Goal: Information Seeking & Learning: Learn about a topic

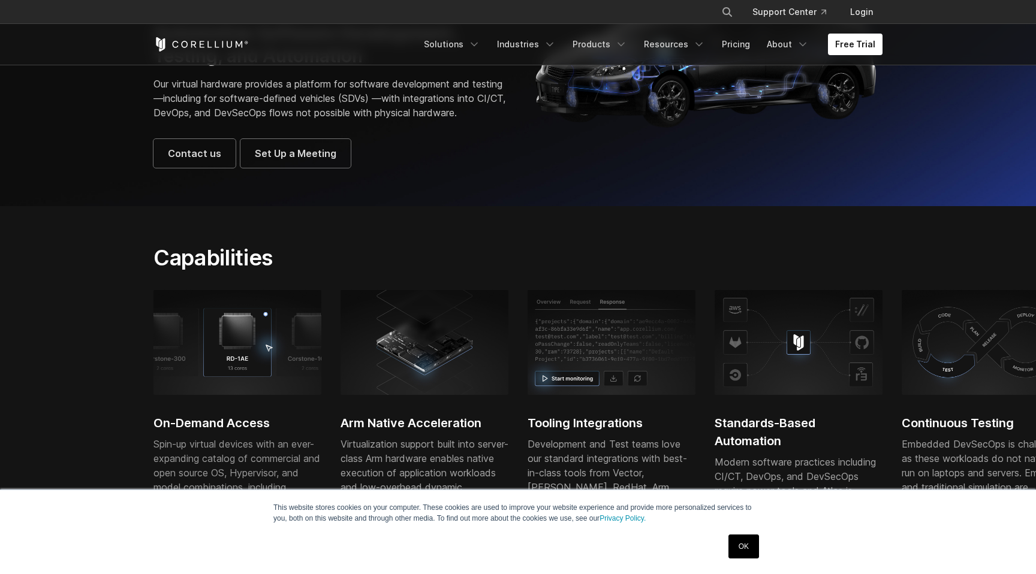
scroll to position [154, 0]
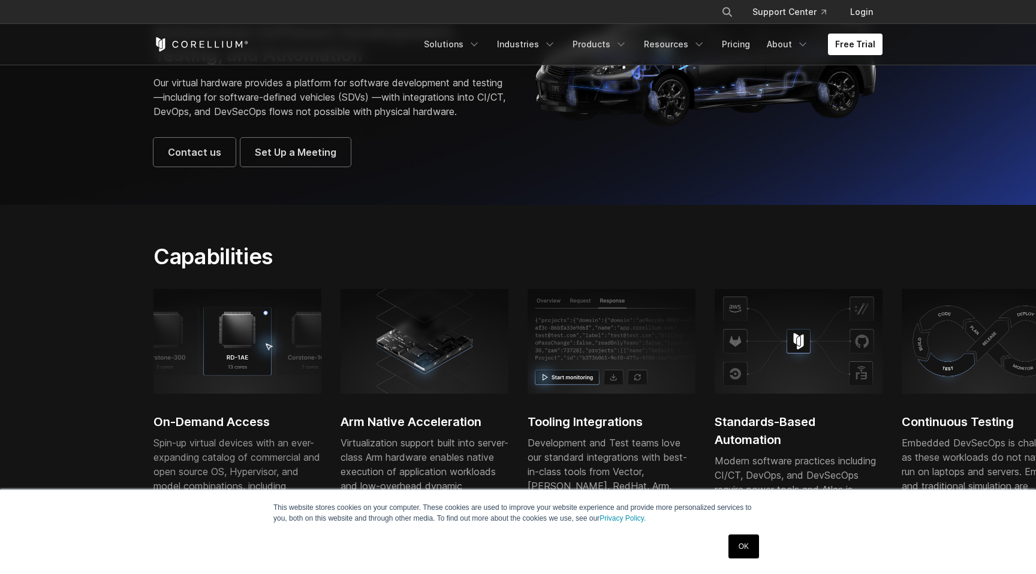
click at [738, 542] on link "OK" at bounding box center [743, 547] width 31 height 24
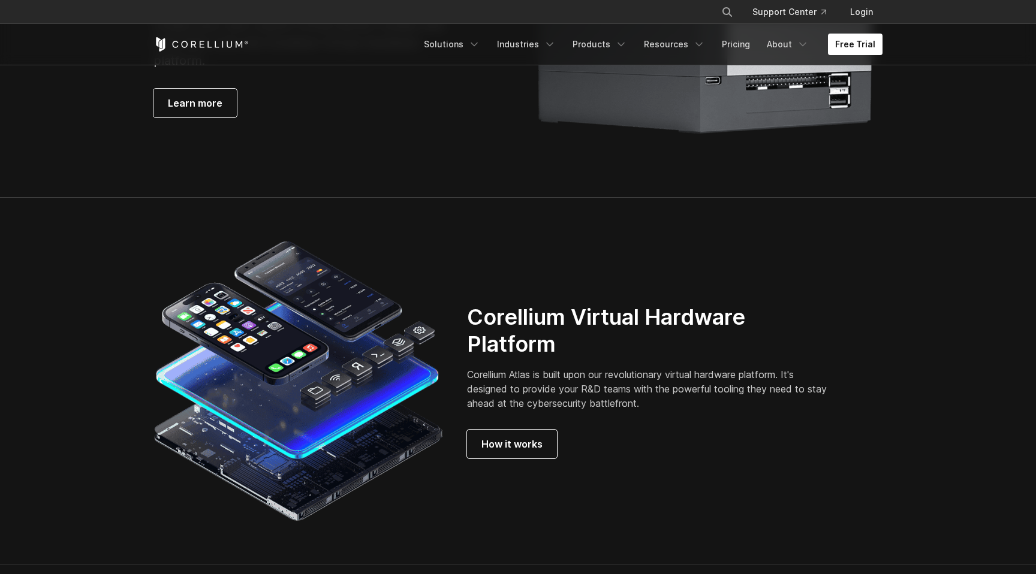
scroll to position [2947, 0]
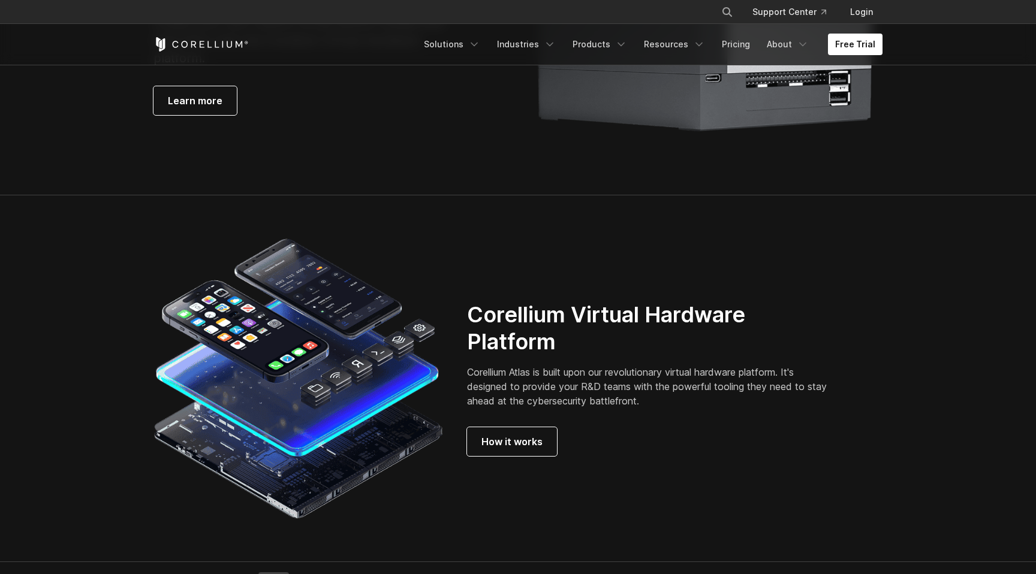
click at [623, 343] on h2 "Corellium Virtual Hardware Platform" at bounding box center [652, 329] width 370 height 54
click at [646, 340] on h2 "Corellium Virtual Hardware Platform" at bounding box center [652, 329] width 370 height 54
click at [579, 345] on h2 "Corellium Virtual Hardware Platform" at bounding box center [652, 329] width 370 height 54
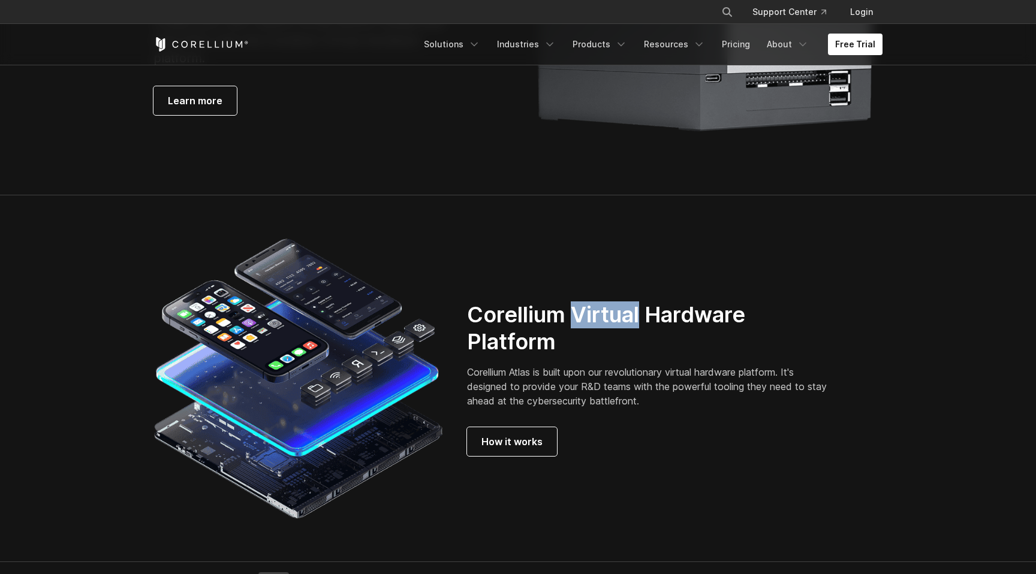
click at [579, 345] on h2 "Corellium Virtual Hardware Platform" at bounding box center [652, 329] width 370 height 54
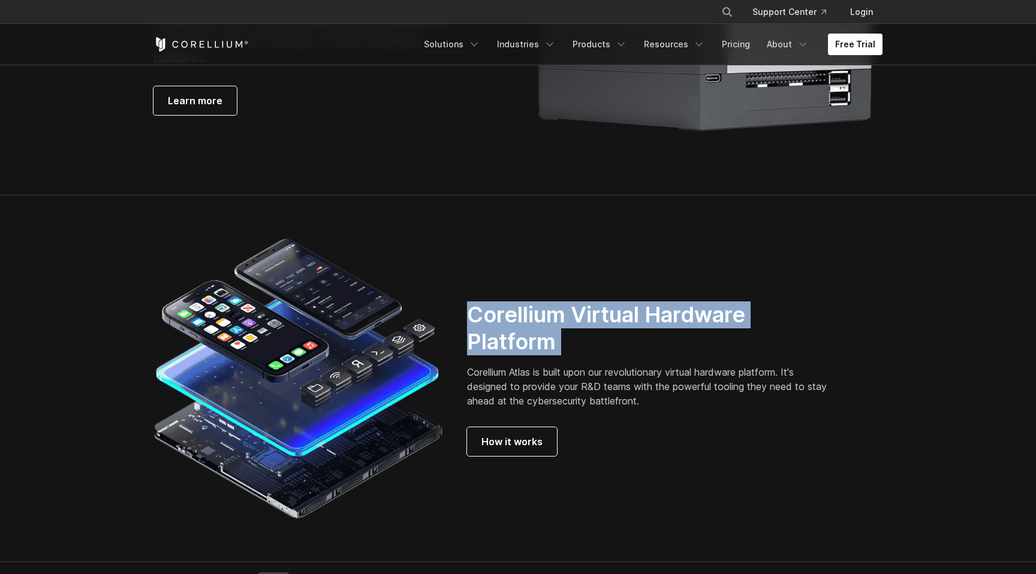
click at [579, 345] on h2 "Corellium Virtual Hardware Platform" at bounding box center [652, 329] width 370 height 54
click at [583, 355] on h2 "Corellium Virtual Hardware Platform" at bounding box center [652, 329] width 370 height 54
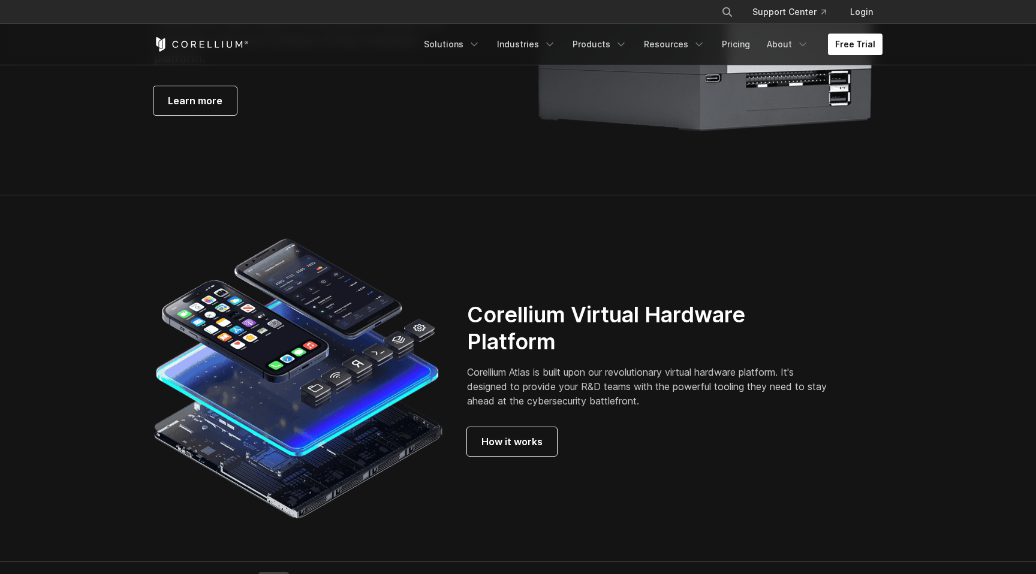
click at [583, 355] on h2 "Corellium Virtual Hardware Platform" at bounding box center [652, 329] width 370 height 54
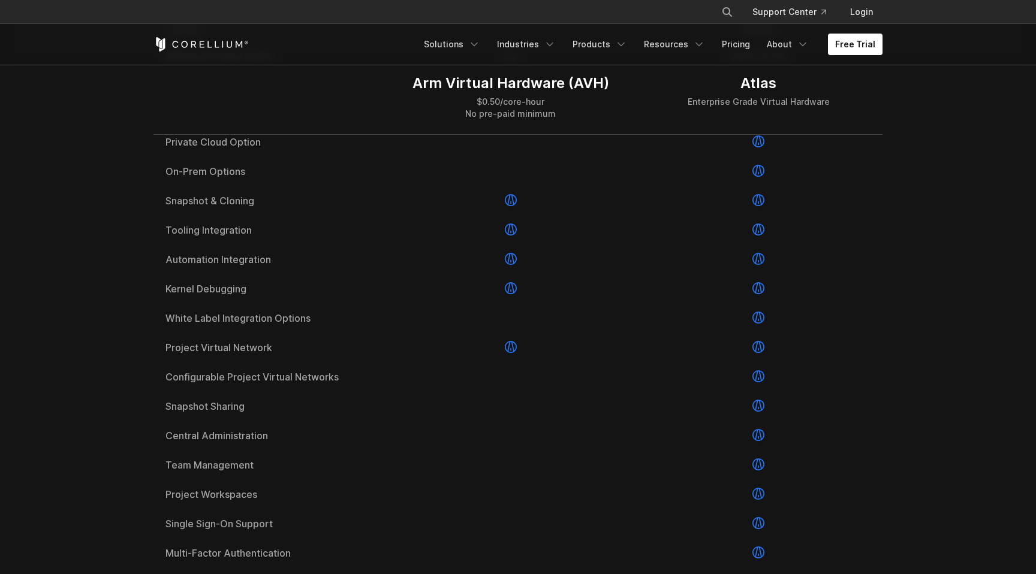
scroll to position [1809, 0]
